Goal: Task Accomplishment & Management: Manage account settings

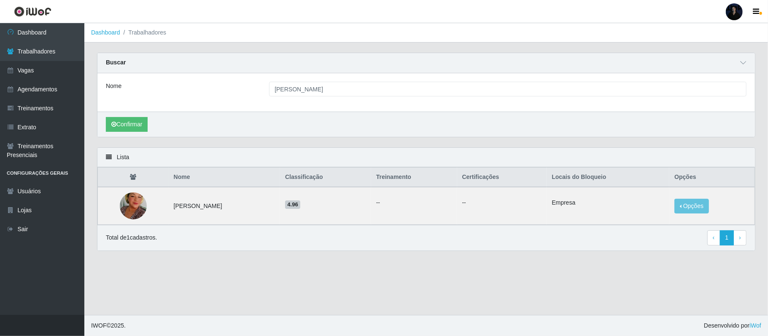
drag, startPoint x: 730, startPoint y: 12, endPoint x: 724, endPoint y: 13, distance: 6.0
click at [730, 11] on div at bounding box center [734, 11] width 17 height 17
click at [698, 62] on button "Sair" at bounding box center [718, 65] width 76 height 17
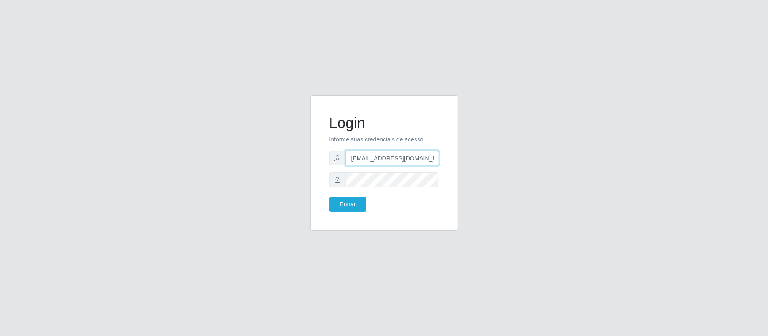
drag, startPoint x: 392, startPoint y: 158, endPoint x: 430, endPoint y: 157, distance: 38.4
click at [430, 157] on input "[EMAIL_ADDRESS][DOMAIN_NAME]" at bounding box center [392, 158] width 93 height 15
type input "[EMAIL_ADDRESS][DOMAIN_NAME]"
click at [231, 181] on div "Login Informe suas credenciais de acesso [EMAIL_ADDRESS][DOMAIN_NAME] Entrar" at bounding box center [384, 168] width 481 height 146
click at [339, 199] on button "Entrar" at bounding box center [347, 204] width 37 height 15
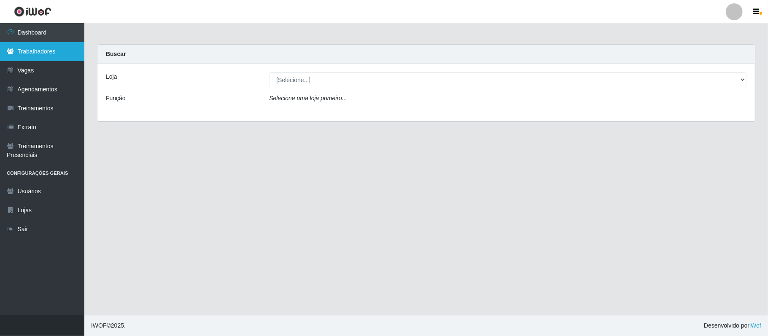
click at [56, 51] on link "Trabalhadores" at bounding box center [42, 51] width 84 height 19
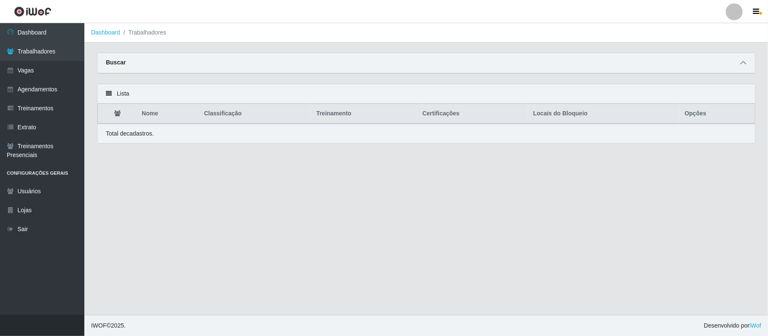
click at [740, 60] on icon at bounding box center [743, 63] width 6 height 6
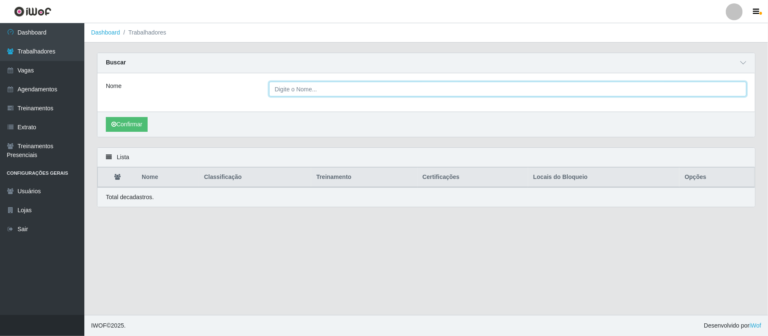
click at [328, 94] on input "Nome" at bounding box center [507, 89] width 477 height 15
paste input "[PHONE_NUMBER]"
type input "[PHONE_NUMBER]"
drag, startPoint x: 327, startPoint y: 84, endPoint x: 236, endPoint y: 88, distance: 91.2
click at [236, 88] on div "Nome [PHONE_NUMBER]" at bounding box center [426, 89] width 653 height 15
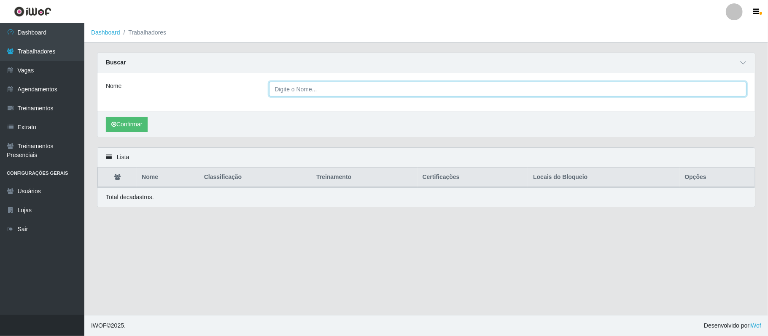
paste input "[PERSON_NAME]"
type input "[PERSON_NAME]"
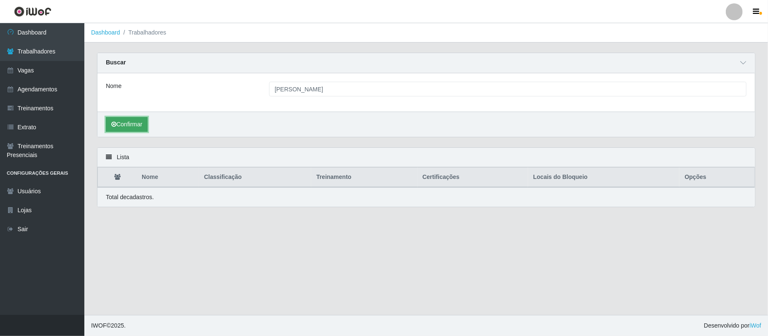
click at [135, 125] on button "Confirmar" at bounding box center [127, 124] width 42 height 15
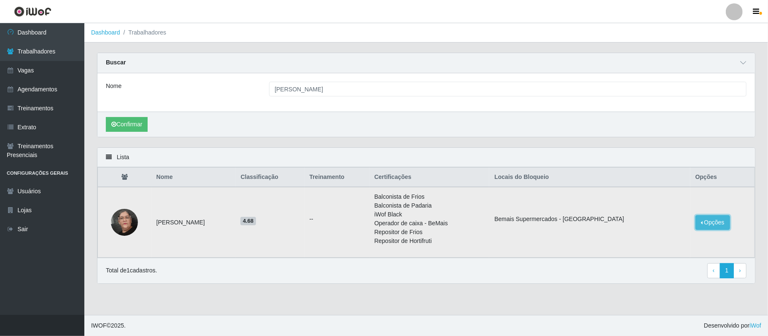
click at [704, 226] on button "Opções" at bounding box center [712, 222] width 35 height 15
click at [675, 229] on button "Bloquear - Empresa" at bounding box center [660, 225] width 68 height 18
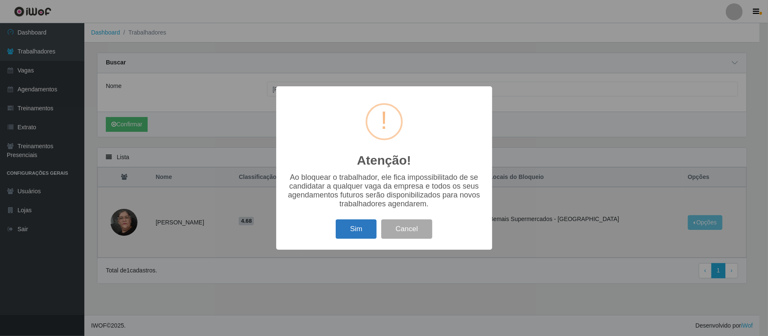
click at [353, 229] on button "Sim" at bounding box center [356, 230] width 41 height 20
